Goal: Transaction & Acquisition: Book appointment/travel/reservation

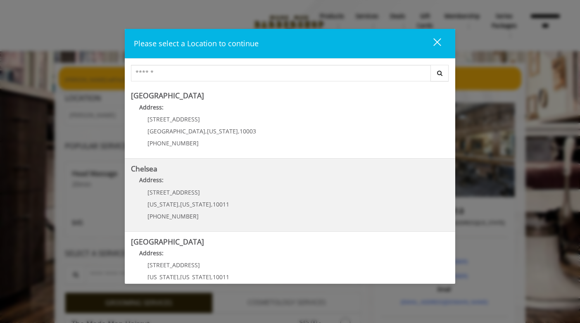
click at [209, 192] on p "[STREET_ADDRESS]" at bounding box center [188, 192] width 82 height 6
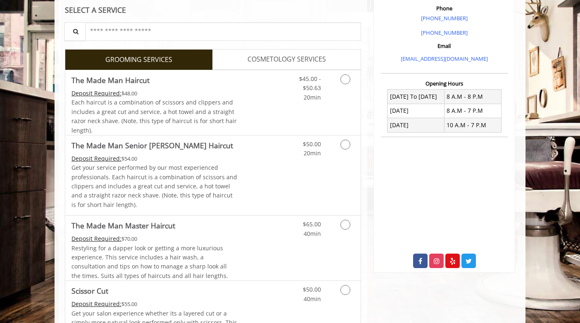
scroll to position [247, 0]
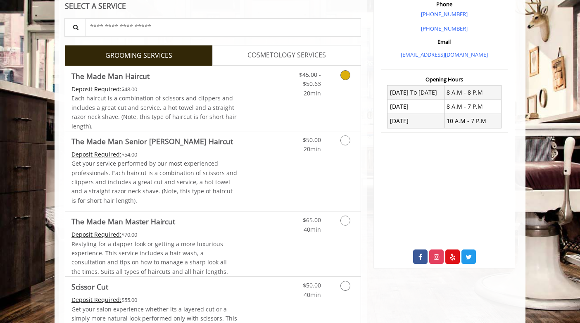
click at [346, 76] on icon "Grooming services" at bounding box center [345, 75] width 10 height 10
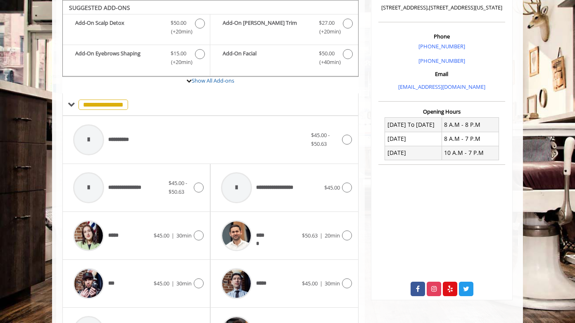
scroll to position [215, 0]
click at [347, 280] on icon at bounding box center [347, 283] width 10 height 10
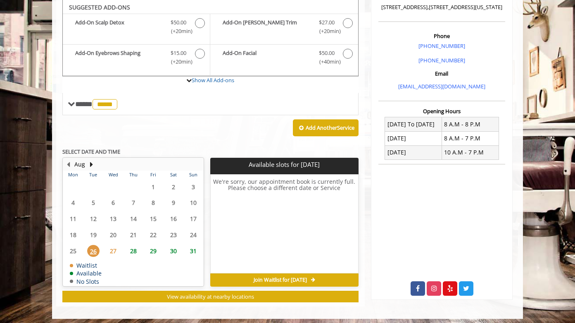
scroll to position [216, 0]
click at [114, 249] on span "27" at bounding box center [113, 251] width 12 height 12
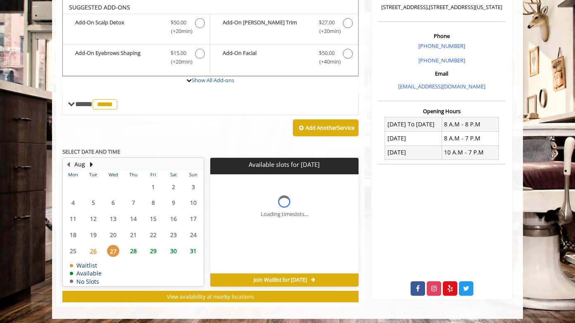
scroll to position [219, 0]
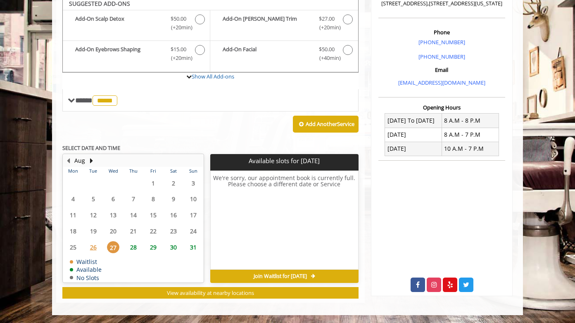
click at [329, 272] on div "Join Waitlist for Wed, Aug 27 2025" at bounding box center [284, 276] width 148 height 13
click at [315, 276] on icon at bounding box center [313, 276] width 4 height 5
click at [307, 274] on span "Join Waitlist for Wed, Aug 27 2025" at bounding box center [280, 276] width 53 height 7
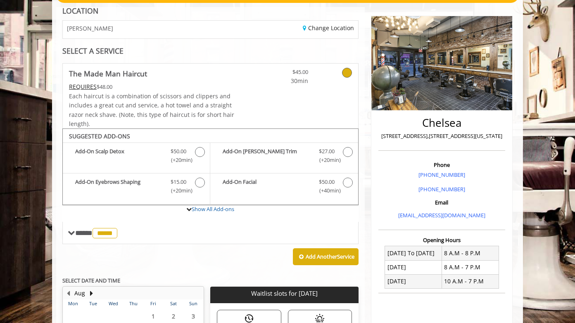
scroll to position [0, 0]
